Goal: Information Seeking & Learning: Learn about a topic

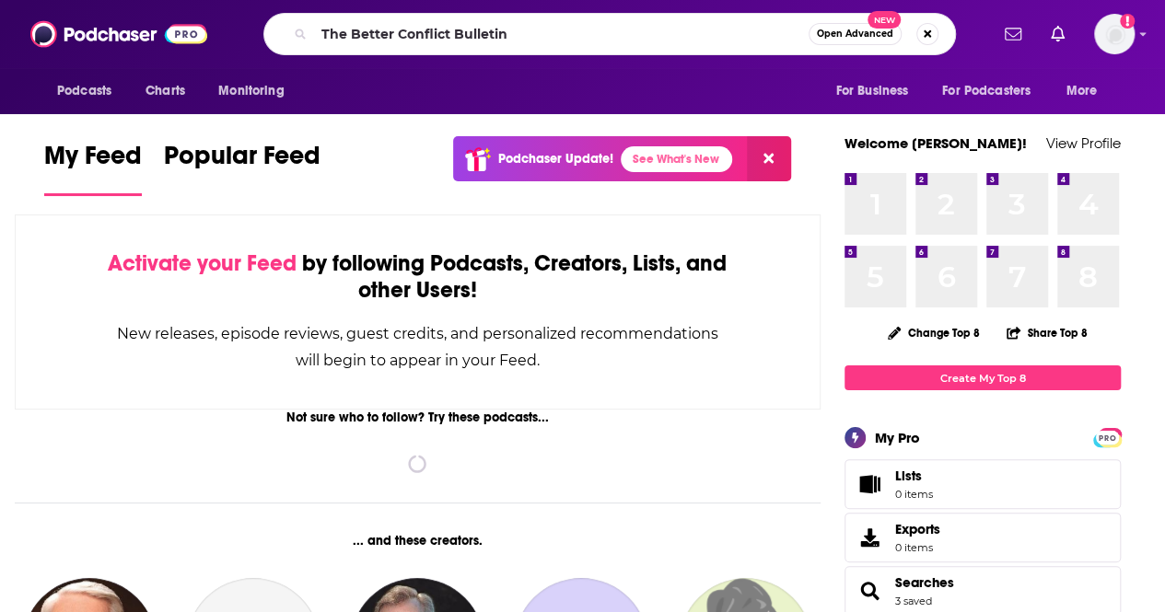
type input "The Better Conflict Bulletin"
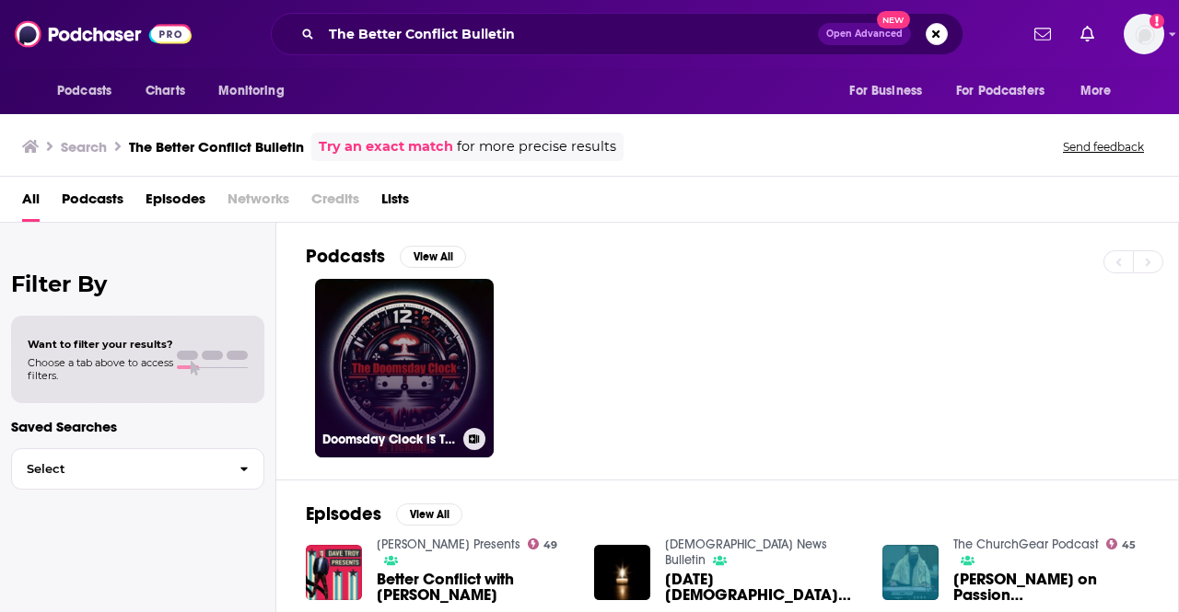
click at [432, 333] on link "Doomsday Clock is Ticking!" at bounding box center [404, 368] width 179 height 179
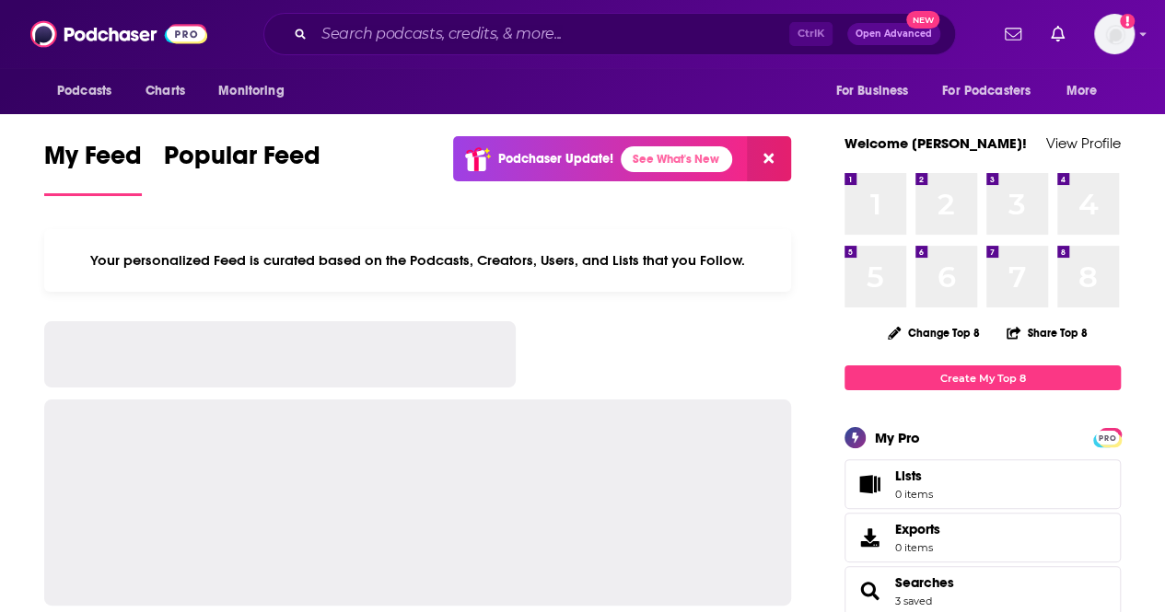
click at [507, 8] on div "Podcasts Charts Monitoring Ctrl K Open Advanced New For Business For Podcasters…" at bounding box center [582, 34] width 1165 height 68
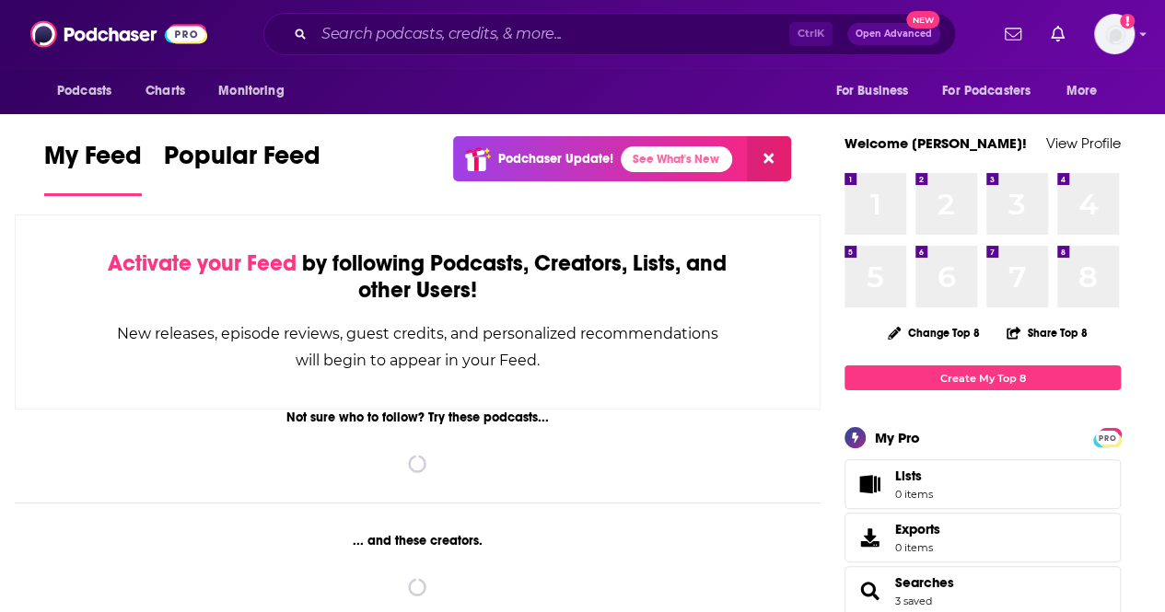
click at [502, 52] on div "Ctrl K Open Advanced New" at bounding box center [609, 34] width 693 height 42
click at [505, 48] on div "Ctrl K Open Advanced New" at bounding box center [609, 34] width 693 height 42
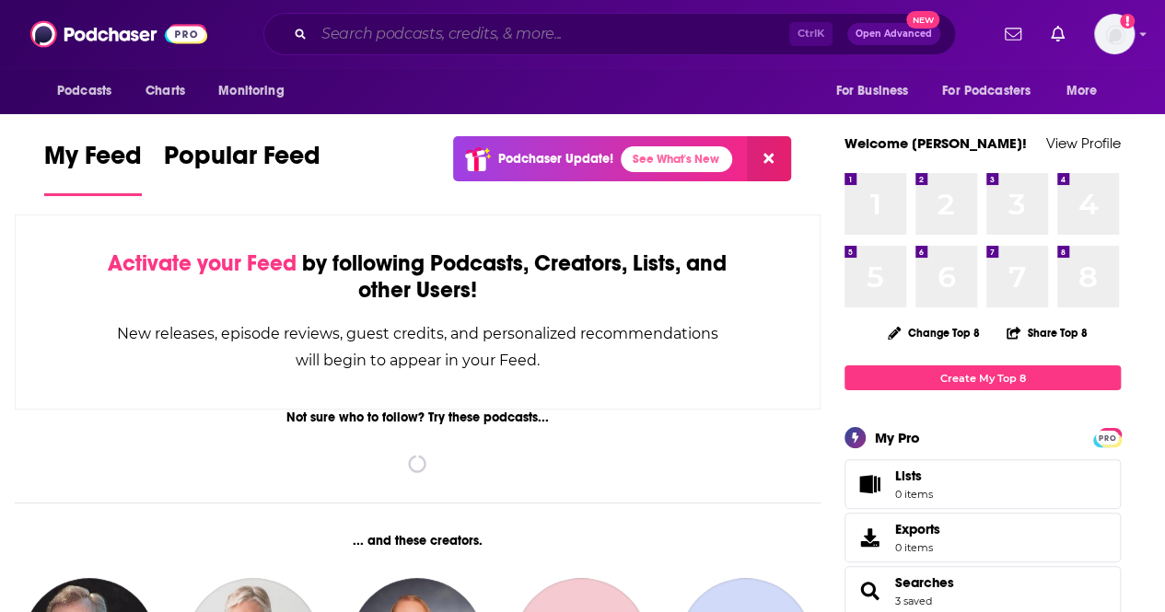
click at [509, 43] on input "Search podcasts, credits, & more..." at bounding box center [551, 33] width 475 height 29
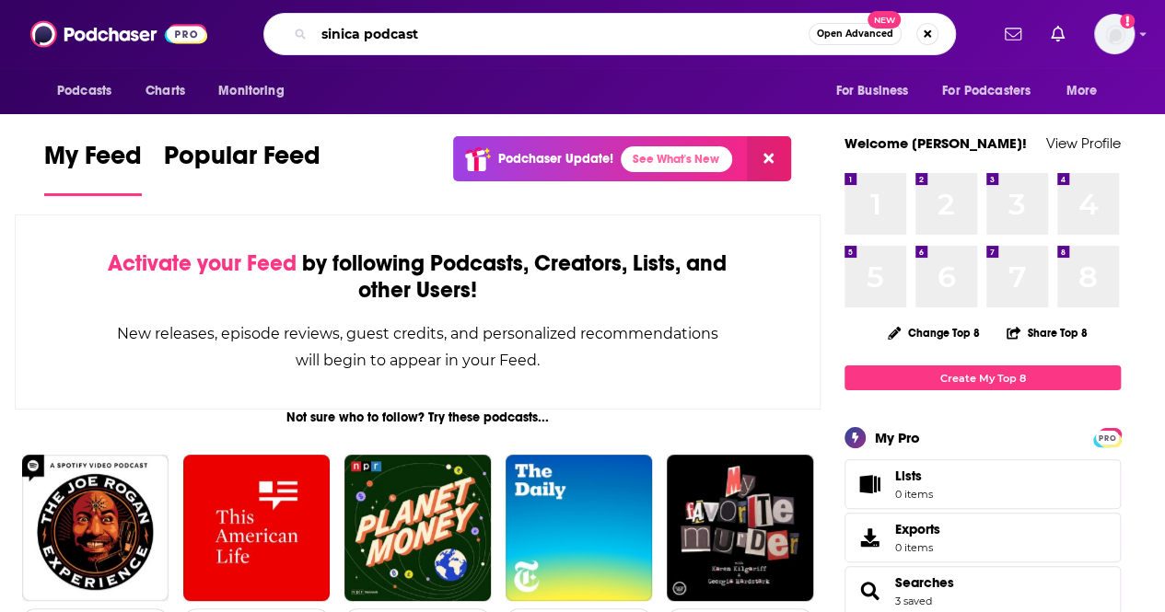
type input "sinica podcast"
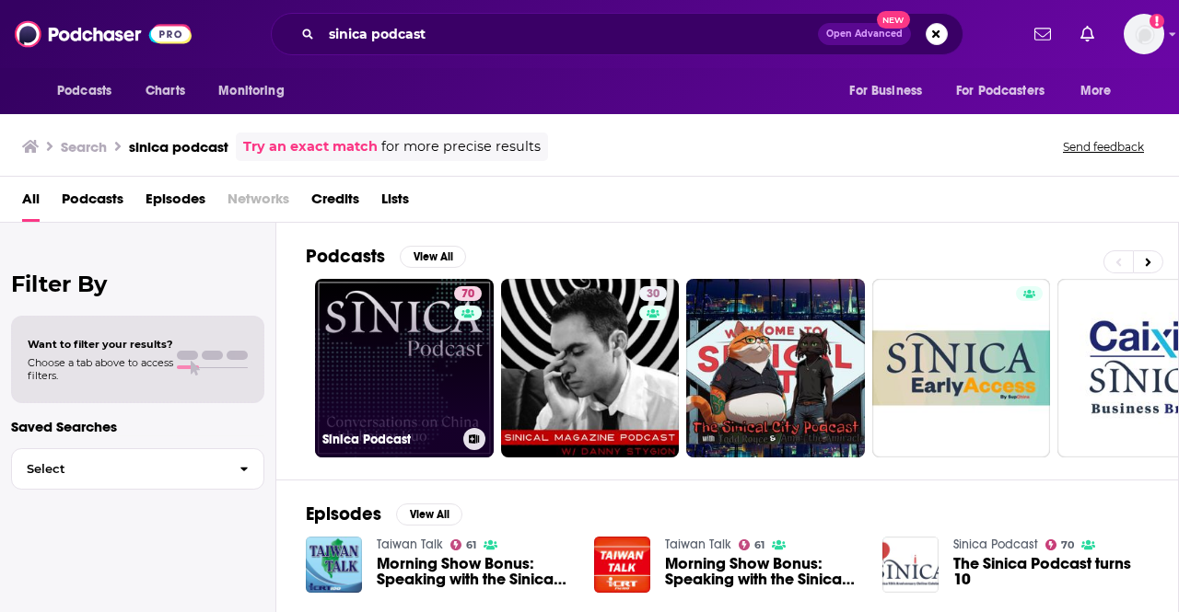
click at [363, 356] on link "70 Sinica Podcast" at bounding box center [404, 368] width 179 height 179
